Goal: Check status: Check status

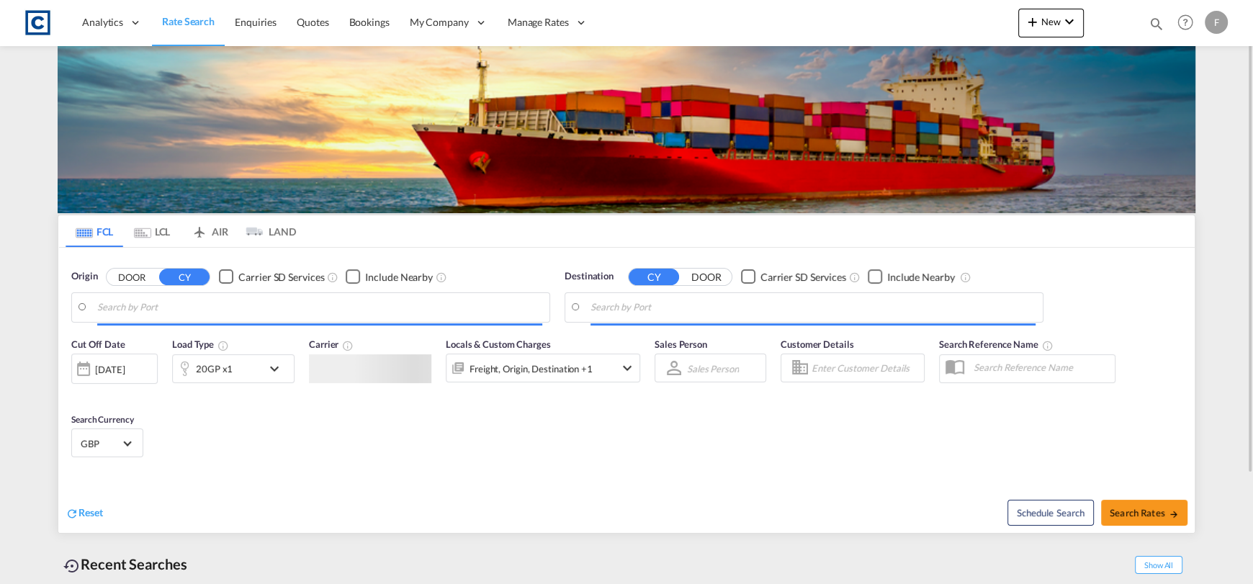
type input "GB-PO3, [GEOGRAPHIC_DATA]"
type input "Ho Chi Minh City ([GEOGRAPHIC_DATA]), VNSGN"
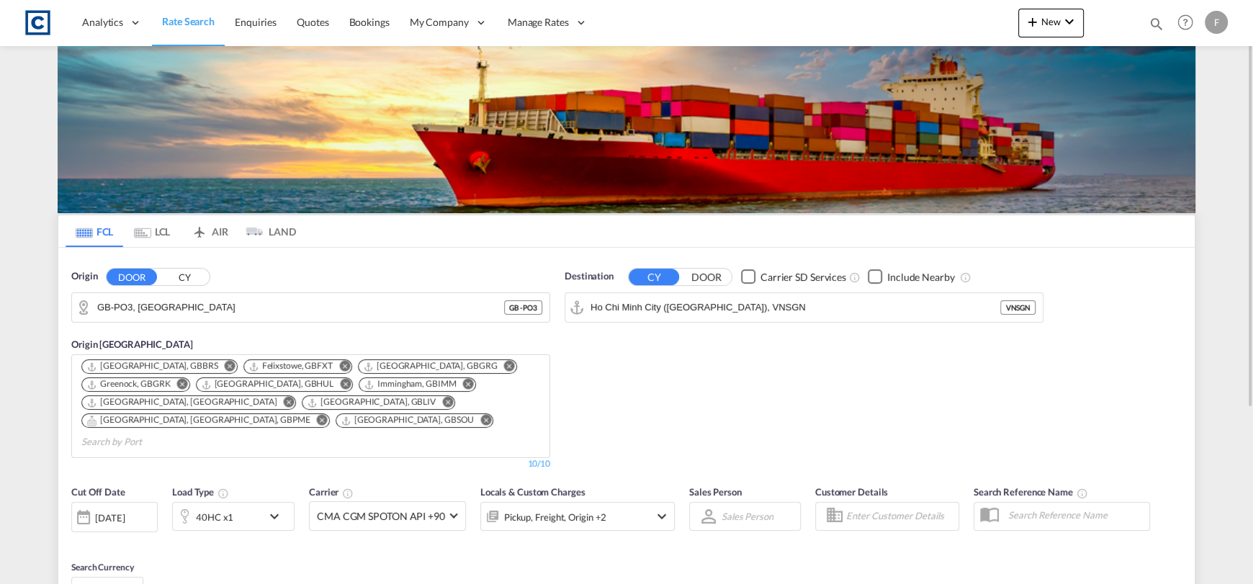
click at [1159, 17] on md-icon "icon-magnify" at bounding box center [1156, 24] width 16 height 16
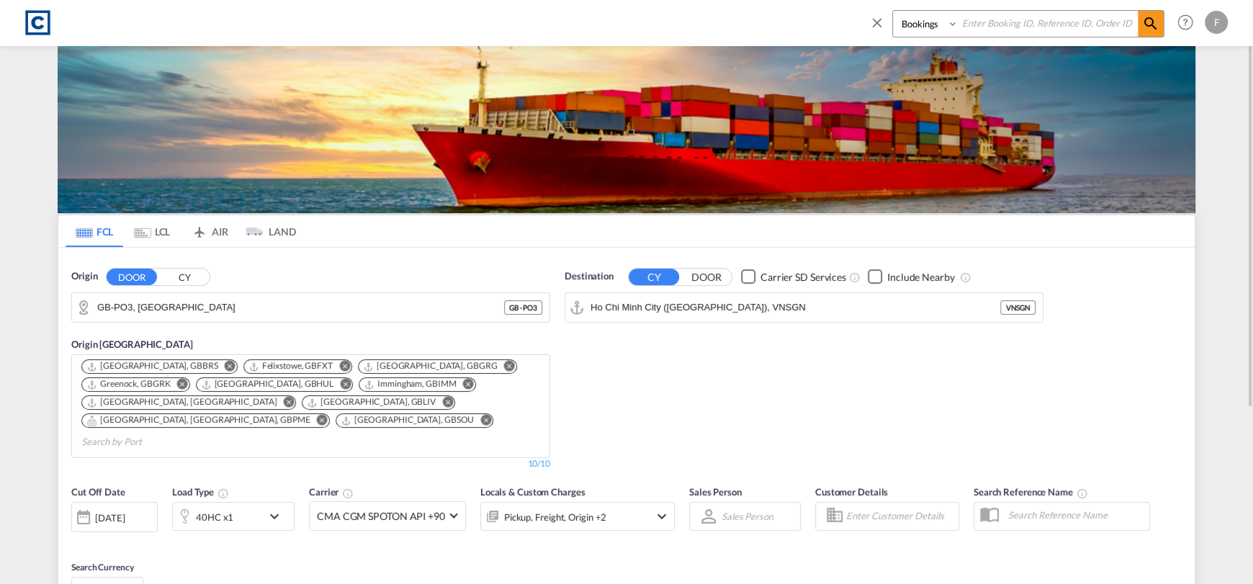
click at [1080, 24] on input at bounding box center [1047, 23] width 179 height 25
paste input "CAD000009686"
type input "CAD000009686"
click at [912, 29] on select "Bookings Quotes Enquiries" at bounding box center [927, 24] width 68 height 26
select select "Quotes"
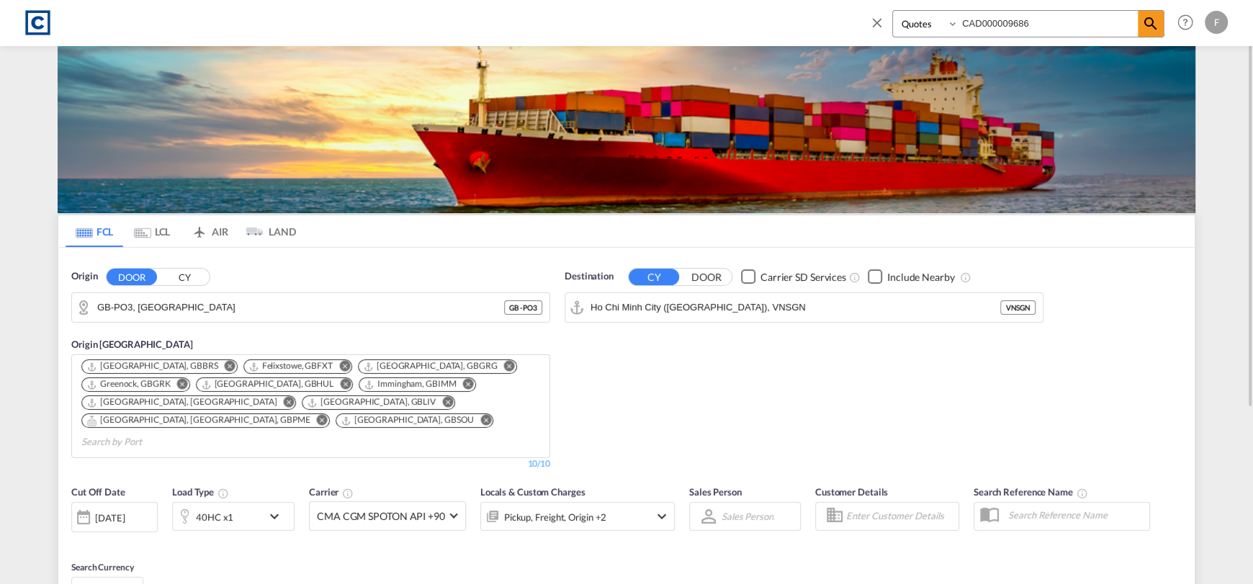
click at [893, 11] on select "Bookings Quotes Enquiries" at bounding box center [927, 24] width 68 height 26
click at [1151, 26] on md-icon "icon-magnify" at bounding box center [1150, 23] width 17 height 17
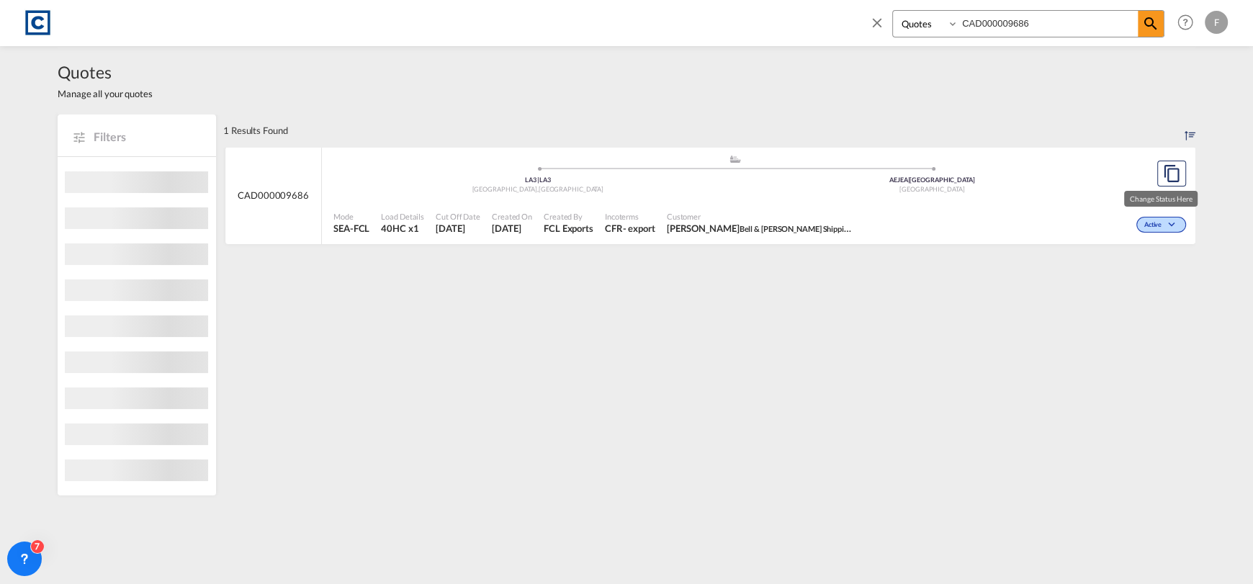
click at [1146, 228] on span "Active" at bounding box center [1154, 225] width 21 height 10
click at [1134, 289] on span "Won" at bounding box center [1139, 287] width 37 height 16
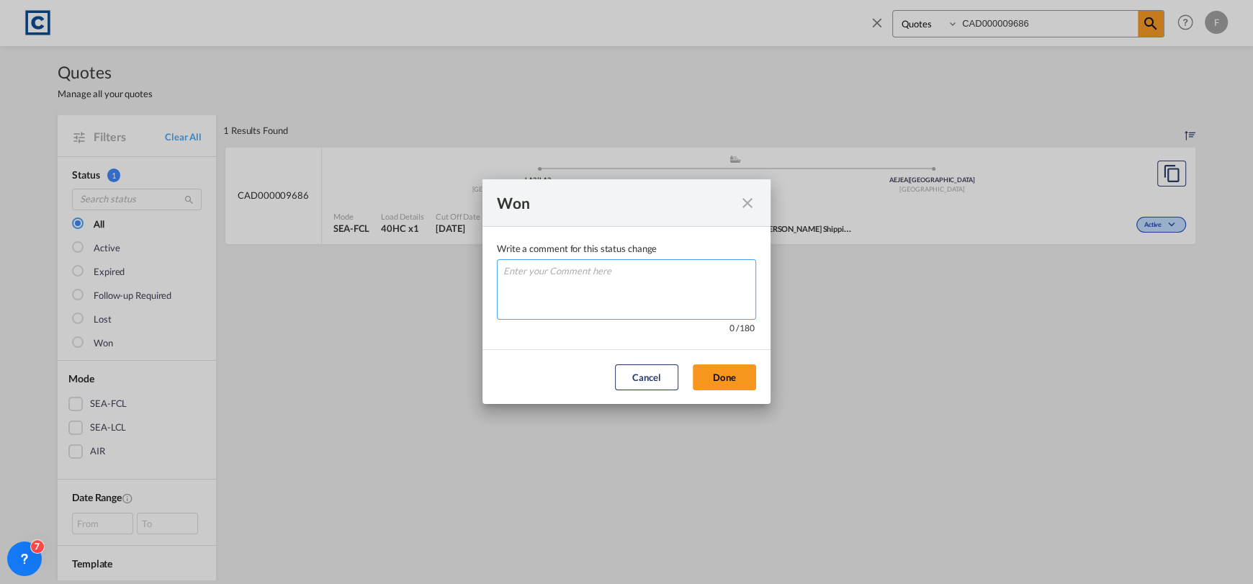
click at [682, 285] on textarea "Write a comment ..." at bounding box center [626, 289] width 259 height 60
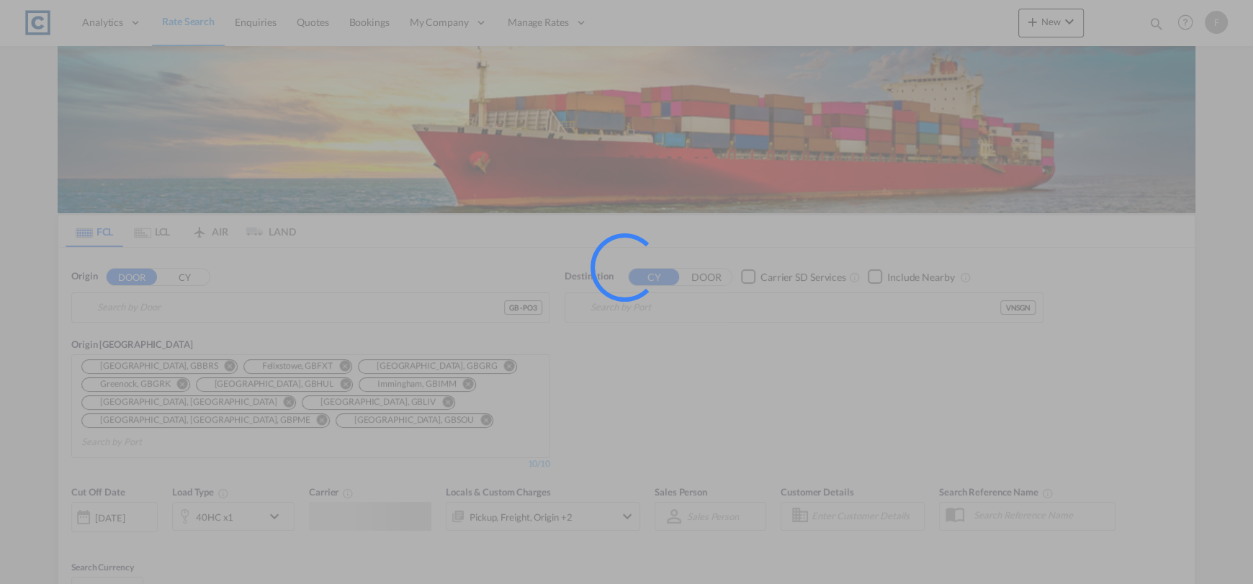
type input "GB-PO3, [GEOGRAPHIC_DATA]"
type input "Ho Chi Minh City ([GEOGRAPHIC_DATA]), VNSGN"
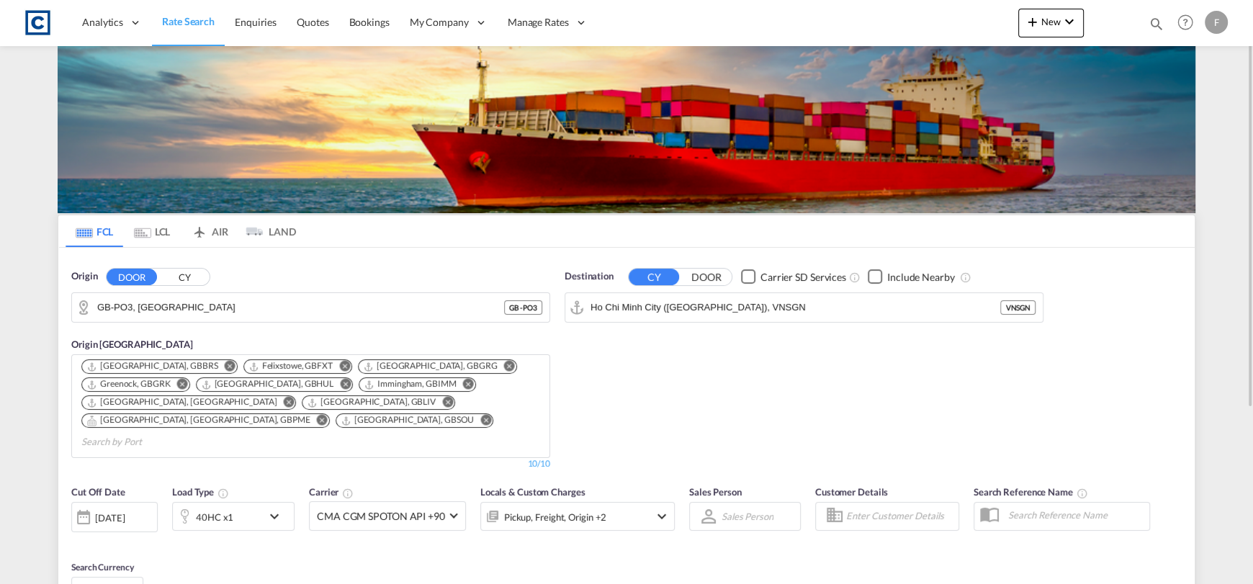
click at [1154, 17] on md-icon "icon-magnify" at bounding box center [1156, 24] width 16 height 16
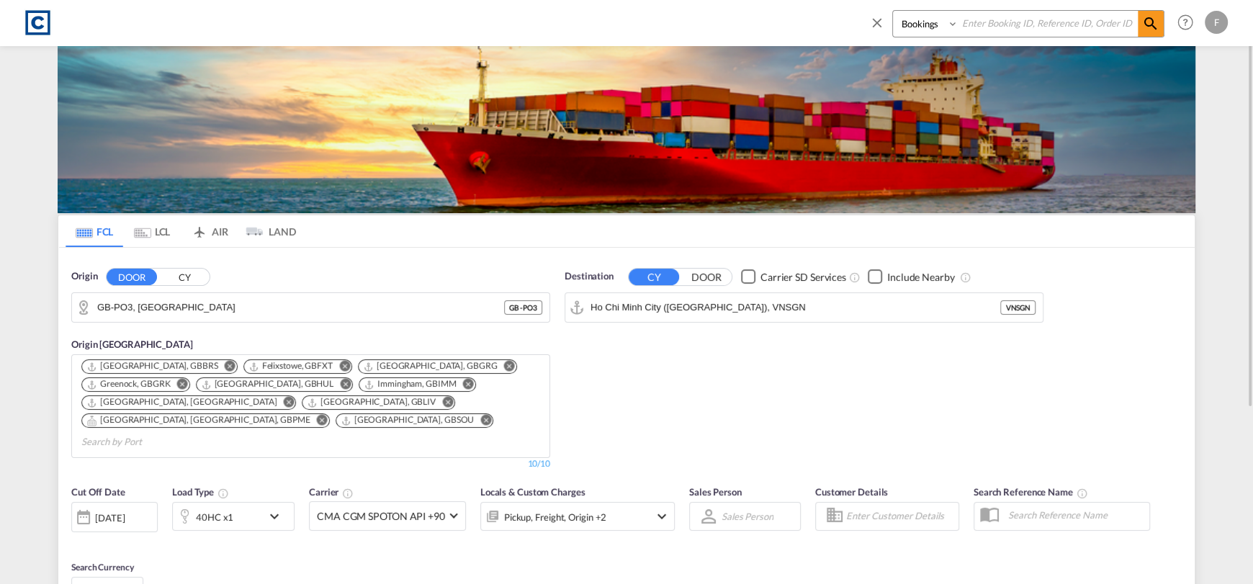
click at [1077, 17] on input at bounding box center [1047, 23] width 179 height 25
paste input "CAD000009686"
type input "CAD000009686"
click at [938, 18] on select "Bookings Quotes Enquiries" at bounding box center [927, 24] width 68 height 26
select select "Quotes"
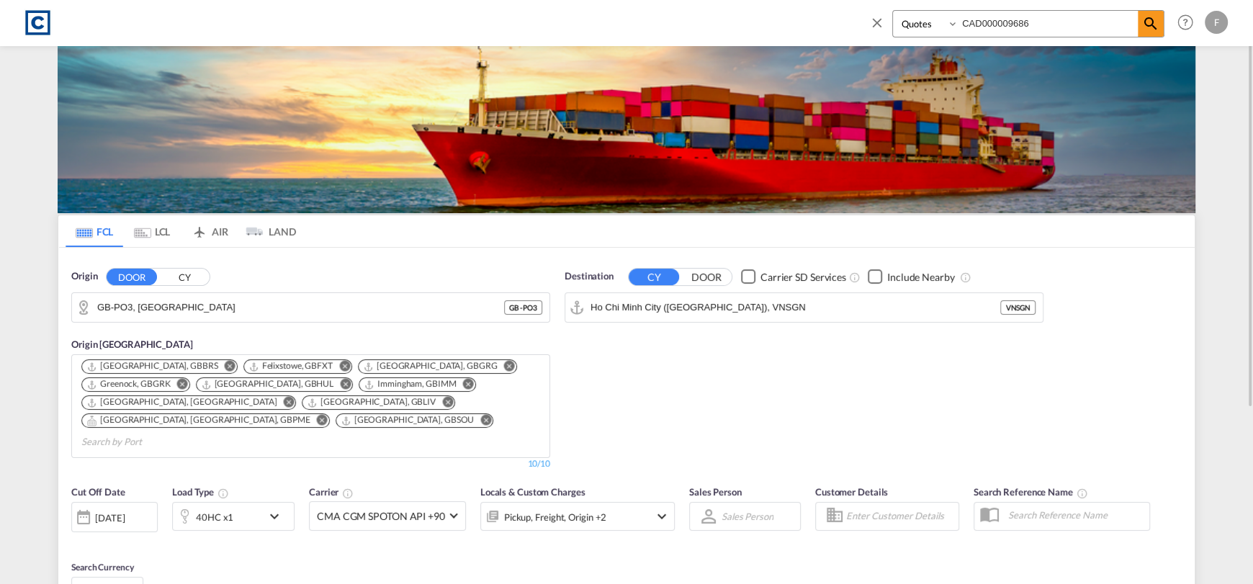
click at [893, 11] on select "Bookings Quotes Enquiries" at bounding box center [927, 24] width 68 height 26
click at [1147, 37] on div "Bookings Quotes Enquiries CAD000009686" at bounding box center [1016, 27] width 295 height 35
click at [1147, 32] on md-icon "icon-magnify" at bounding box center [1150, 23] width 17 height 17
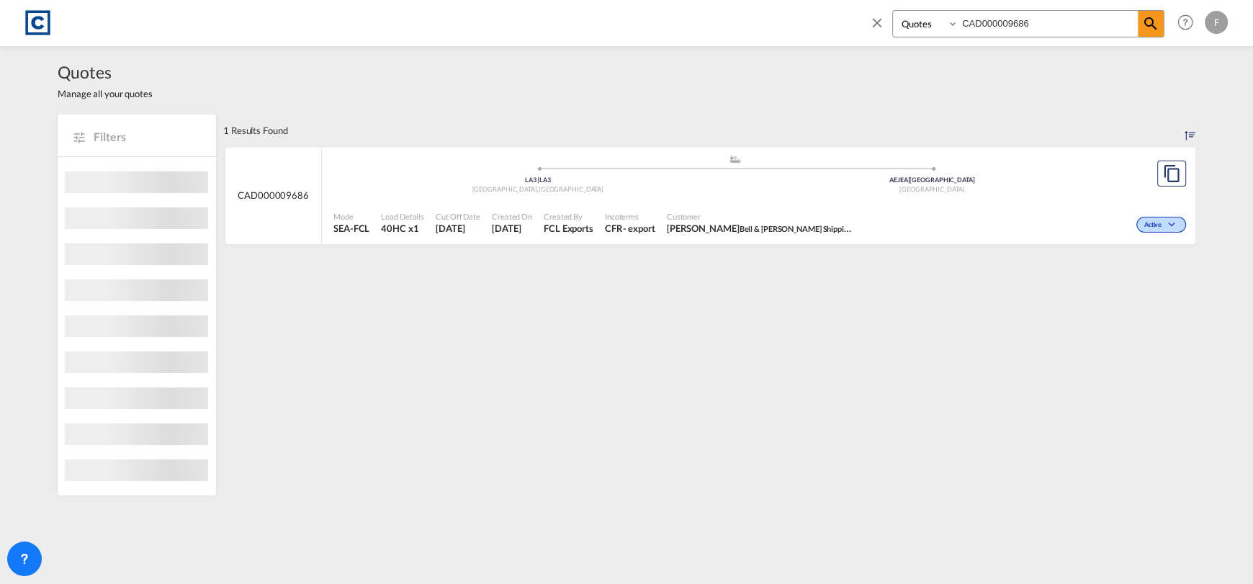
click at [1043, 222] on div "Active" at bounding box center [1025, 223] width 330 height 36
